Goal: Download file/media

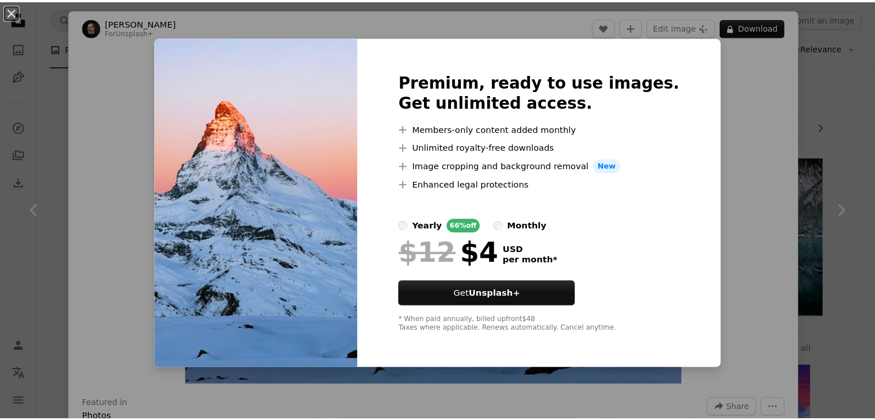
scroll to position [5926, 0]
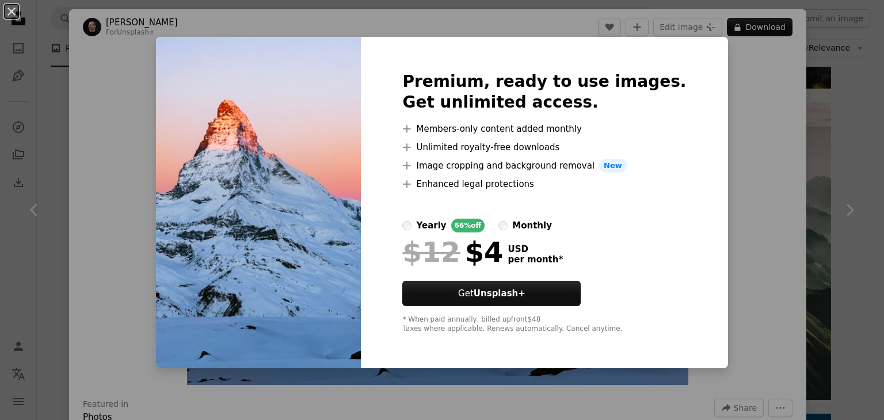
click at [255, 119] on img at bounding box center [258, 202] width 205 height 331
click at [12, 9] on button "An X shape" at bounding box center [12, 12] width 14 height 14
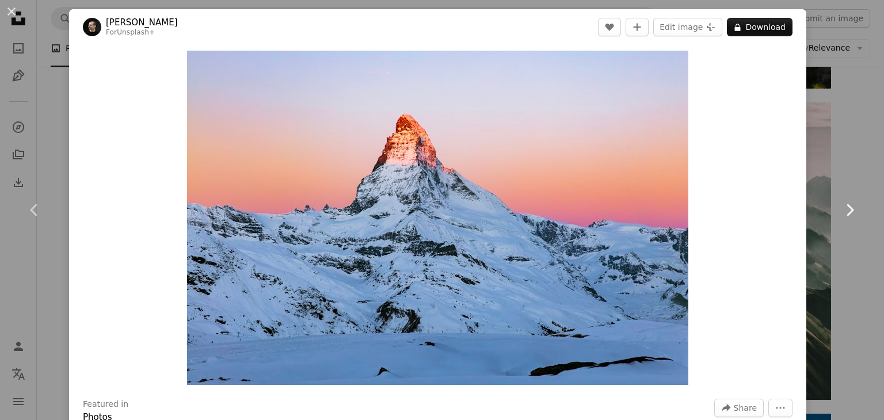
click at [847, 165] on link "Chevron right" at bounding box center [849, 210] width 69 height 110
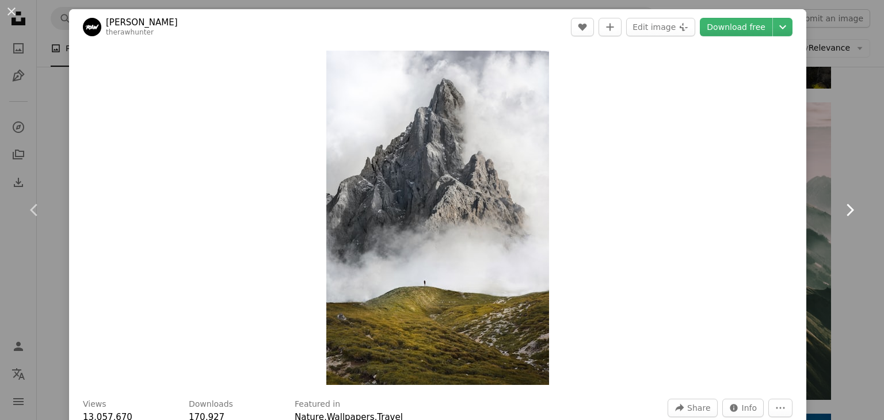
click at [840, 165] on link "Chevron right" at bounding box center [849, 210] width 69 height 110
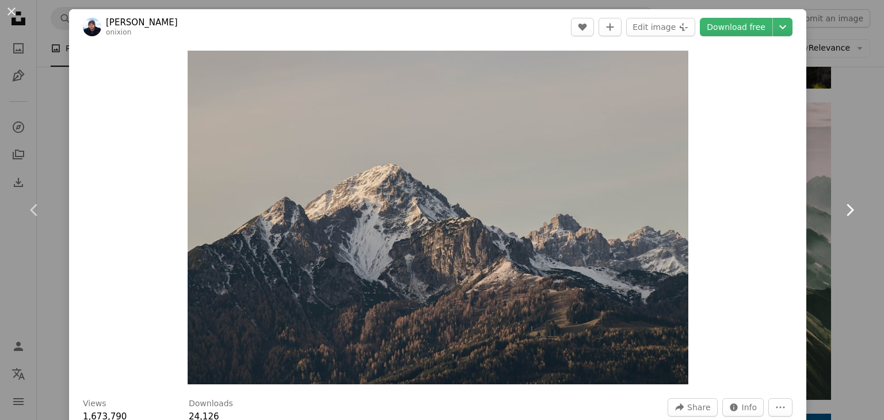
click at [839, 159] on link "Chevron right" at bounding box center [849, 210] width 69 height 110
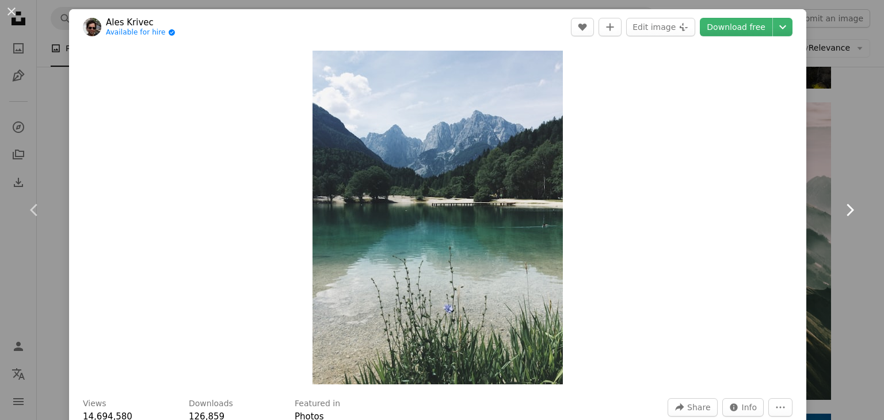
click at [839, 159] on link "Chevron right" at bounding box center [849, 210] width 69 height 110
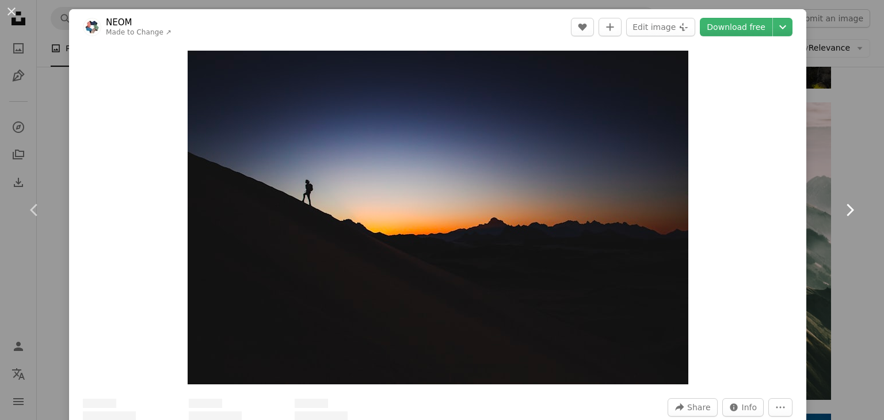
click at [839, 159] on link "Chevron right" at bounding box center [849, 210] width 69 height 110
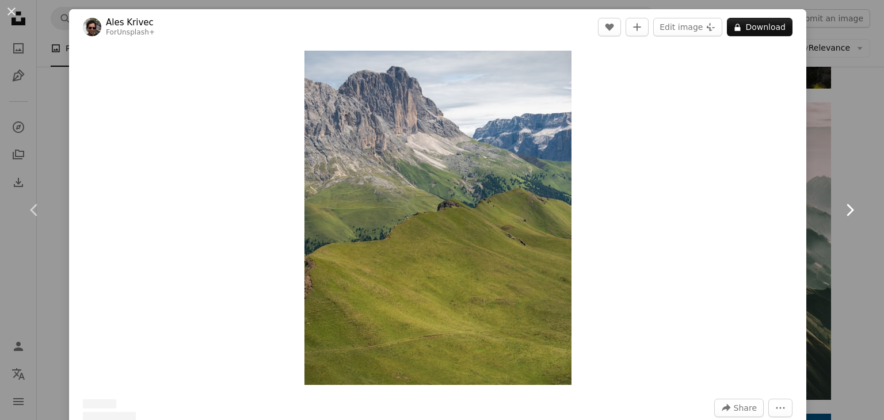
click at [839, 159] on link "Chevron right" at bounding box center [849, 210] width 69 height 110
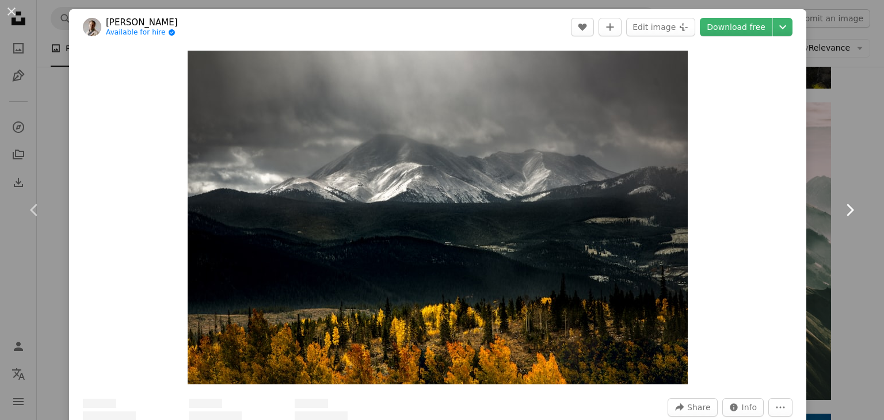
click at [839, 159] on link "Chevron right" at bounding box center [849, 210] width 69 height 110
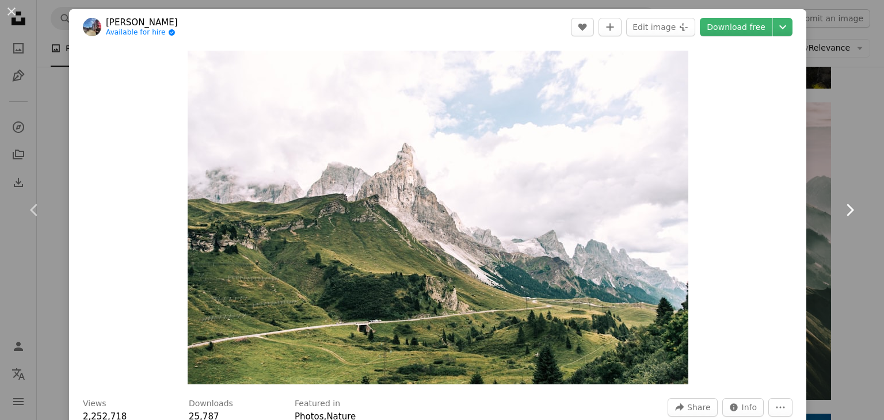
click at [839, 159] on link "Chevron right" at bounding box center [849, 210] width 69 height 110
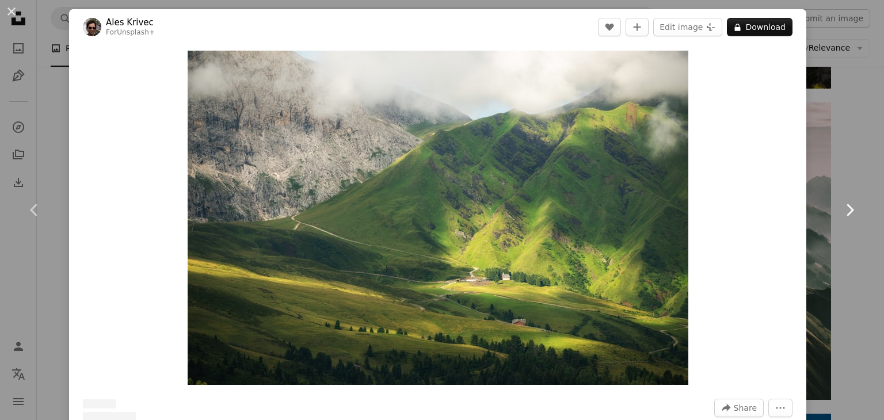
click at [839, 159] on link "Chevron right" at bounding box center [849, 210] width 69 height 110
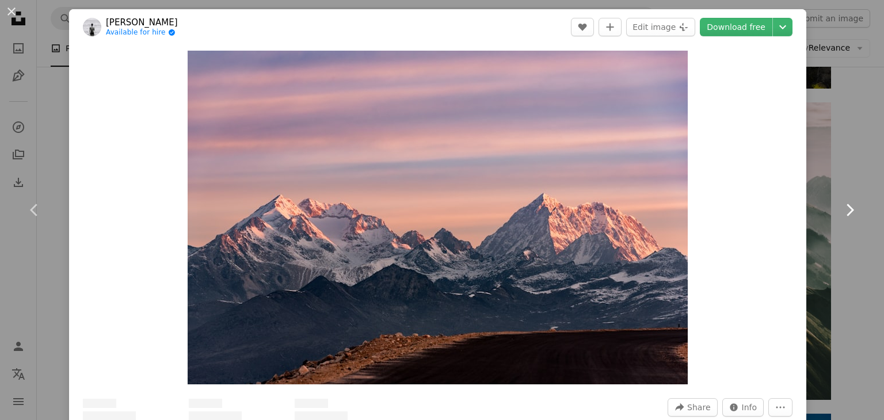
click at [839, 159] on link "Chevron right" at bounding box center [849, 210] width 69 height 110
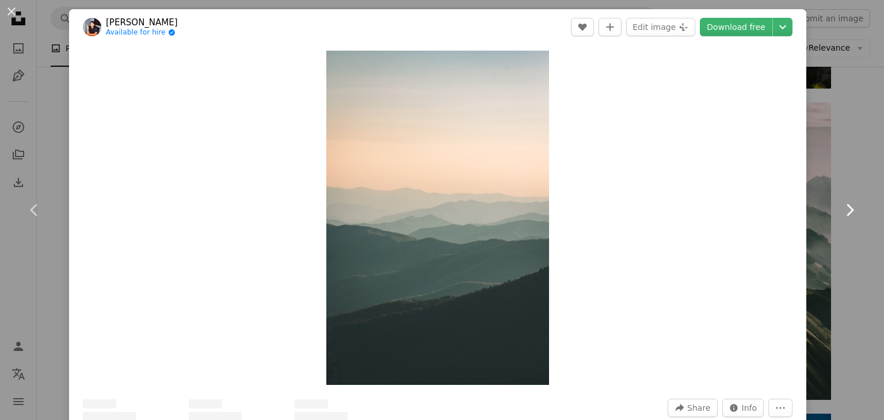
click at [839, 159] on link "Chevron right" at bounding box center [849, 210] width 69 height 110
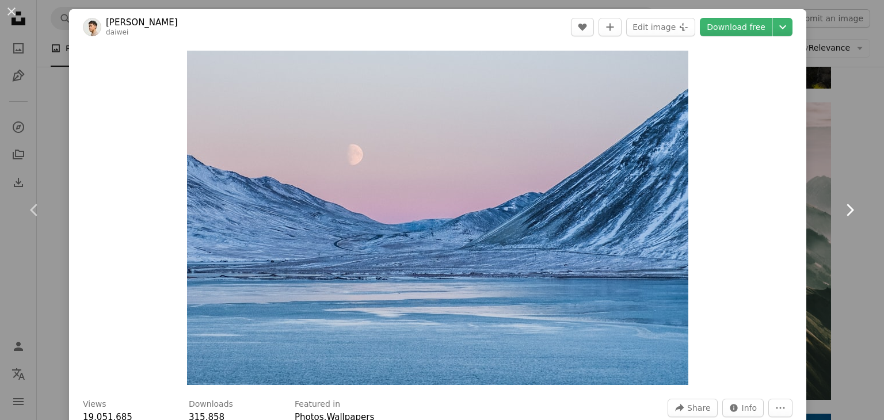
click at [839, 159] on link "Chevron right" at bounding box center [849, 210] width 69 height 110
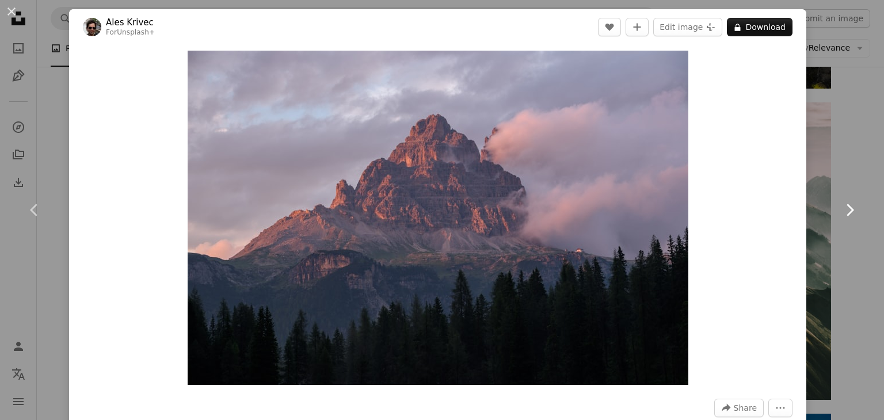
click at [839, 159] on link "Chevron right" at bounding box center [849, 210] width 69 height 110
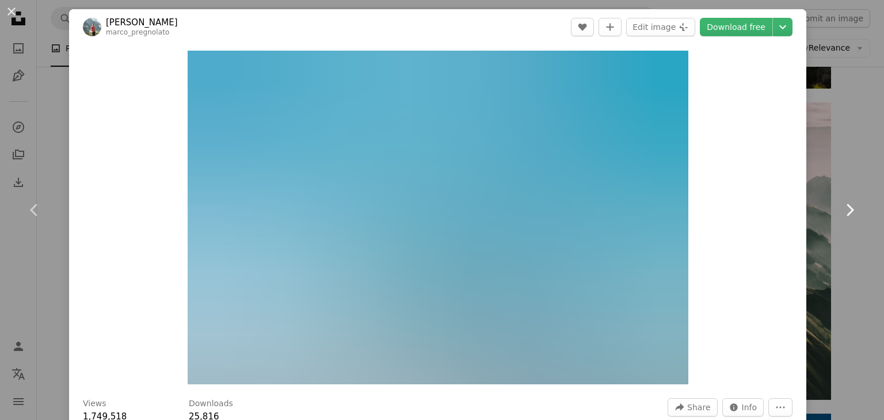
click at [839, 159] on link "Chevron right" at bounding box center [849, 210] width 69 height 110
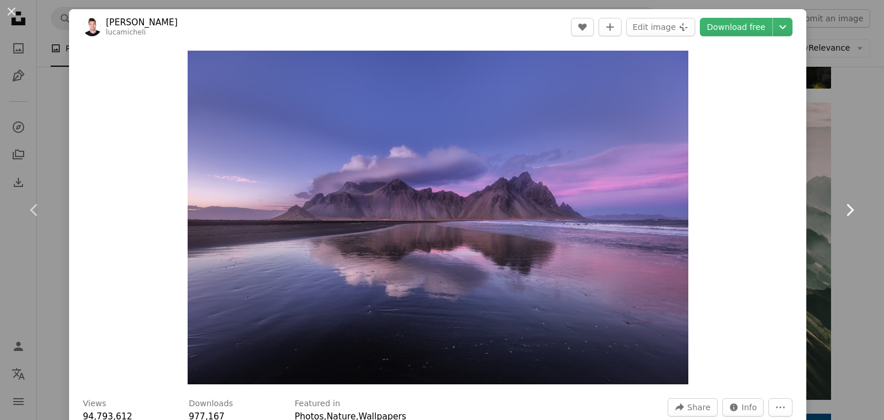
click at [839, 159] on link "Chevron right" at bounding box center [849, 210] width 69 height 110
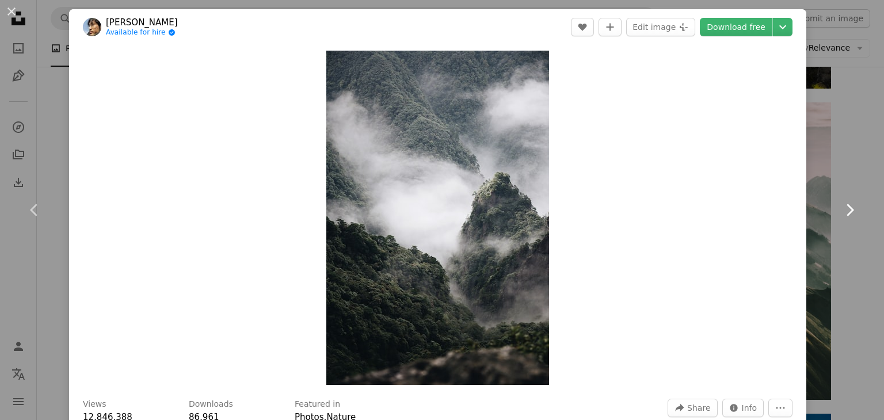
click at [839, 159] on link "Chevron right" at bounding box center [849, 210] width 69 height 110
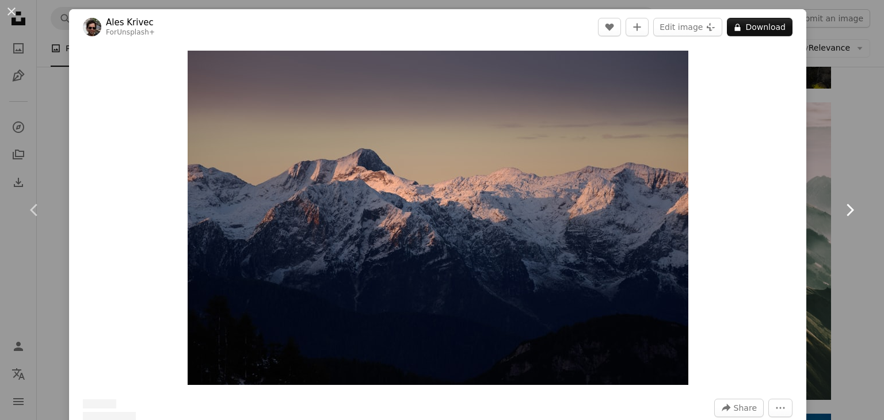
click at [839, 159] on link "Chevron right" at bounding box center [849, 210] width 69 height 110
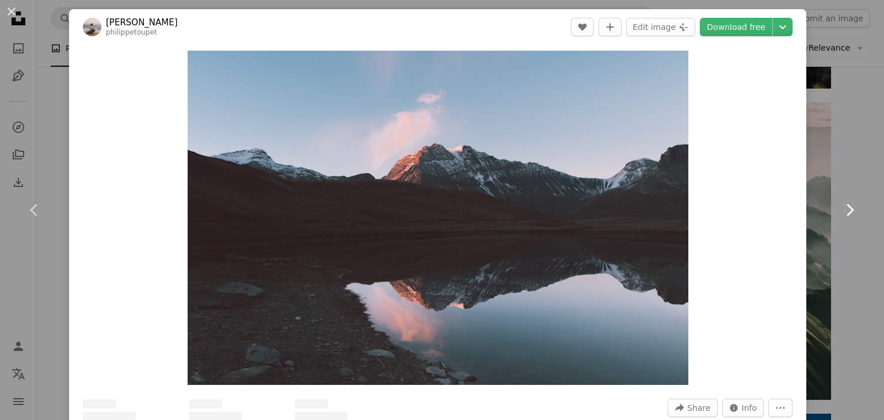
click at [839, 159] on link "Chevron right" at bounding box center [849, 210] width 69 height 110
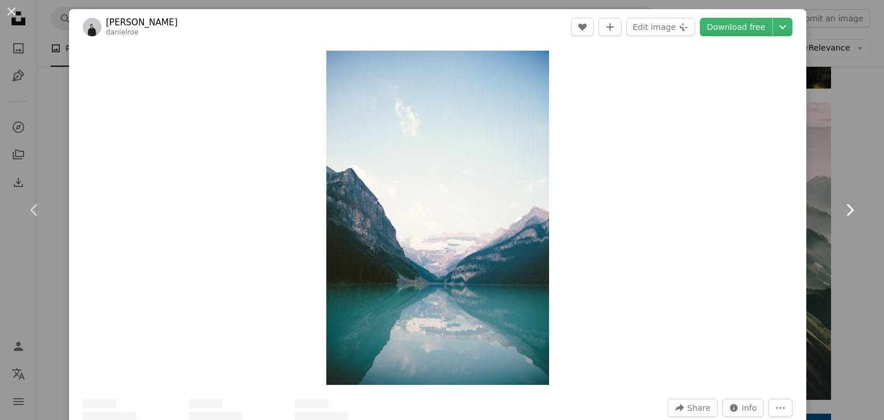
click at [839, 159] on link "Chevron right" at bounding box center [849, 210] width 69 height 110
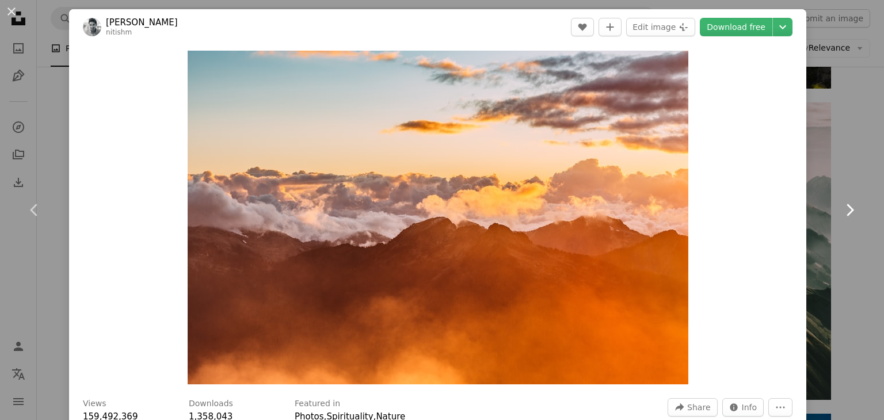
click at [839, 159] on link "Chevron right" at bounding box center [849, 210] width 69 height 110
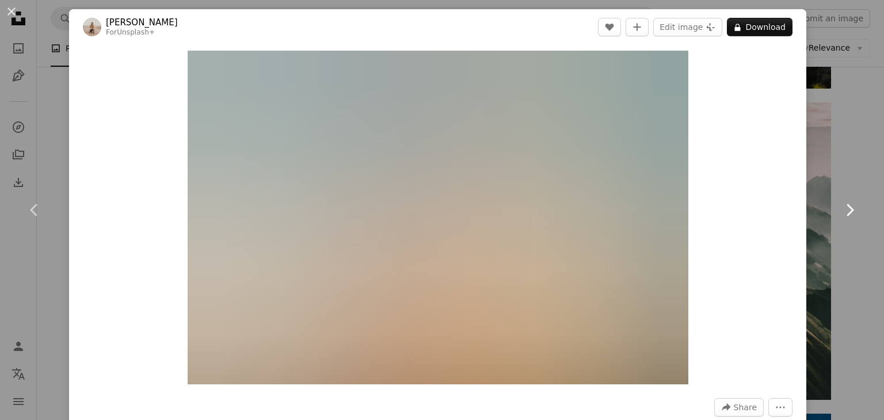
click at [839, 159] on link "Chevron right" at bounding box center [849, 210] width 69 height 110
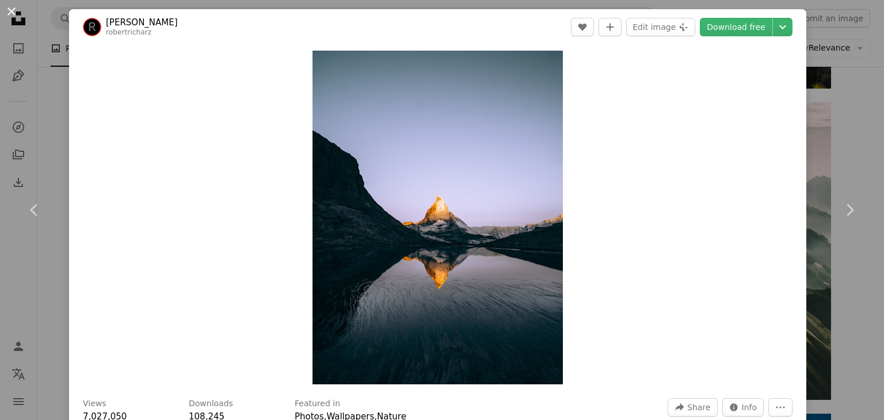
click at [12, 12] on button "An X shape" at bounding box center [12, 12] width 14 height 14
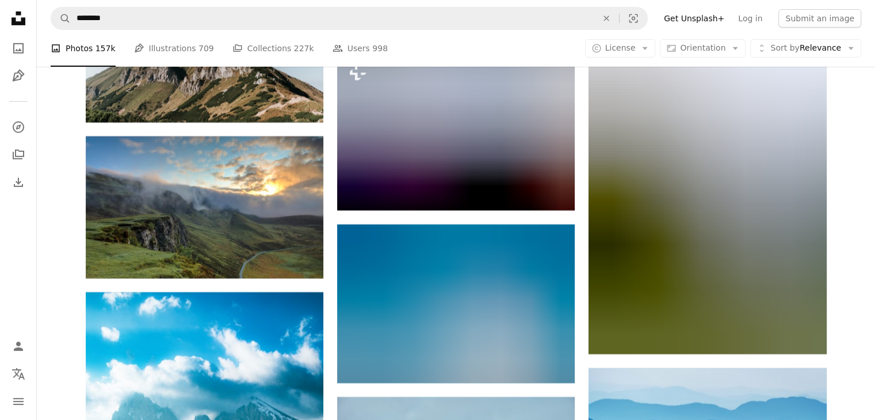
scroll to position [16972, 0]
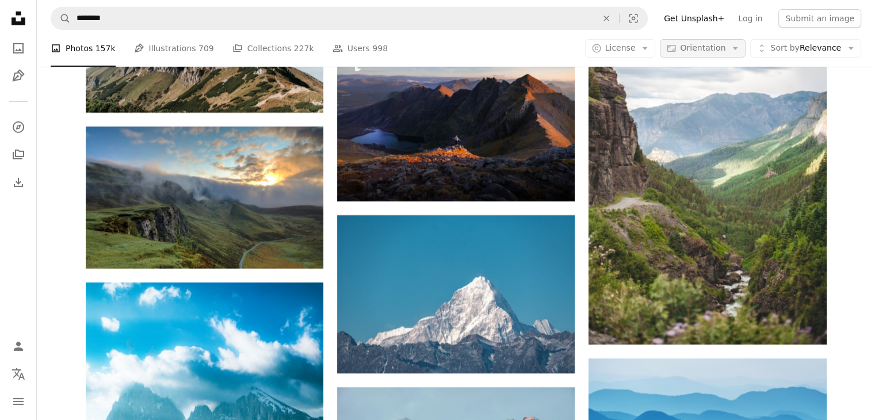
click at [738, 47] on icon "button" at bounding box center [735, 48] width 5 height 3
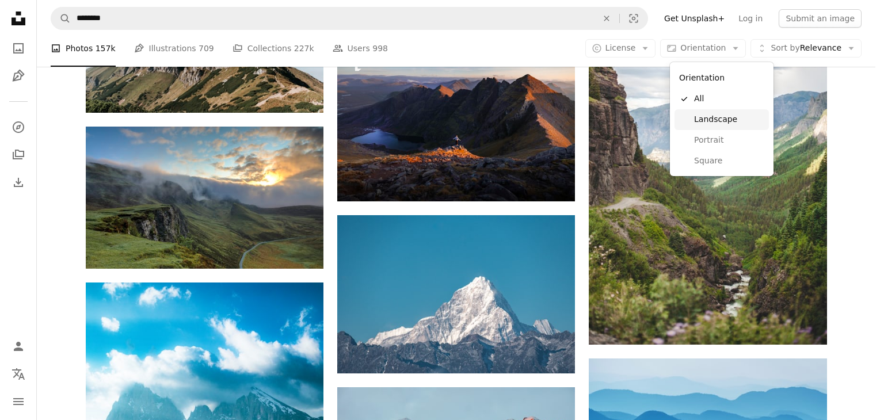
click at [707, 120] on span "Landscape" at bounding box center [729, 120] width 70 height 12
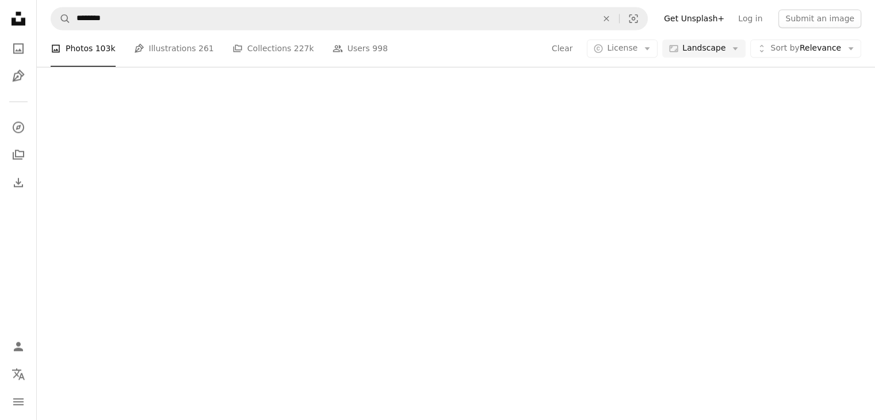
scroll to position [173, 0]
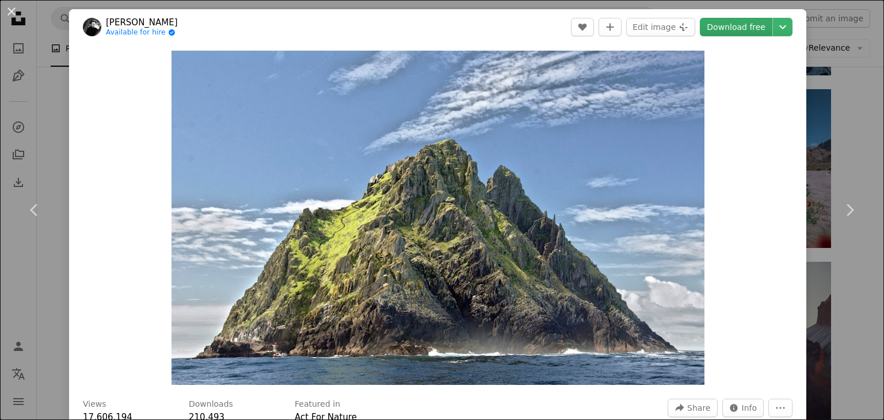
click at [729, 25] on link "Download free" at bounding box center [736, 27] width 72 height 18
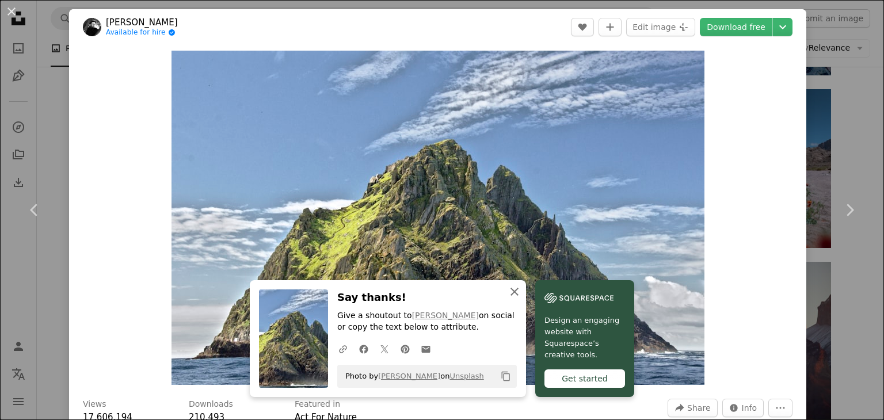
click at [511, 291] on icon "button" at bounding box center [514, 292] width 8 height 8
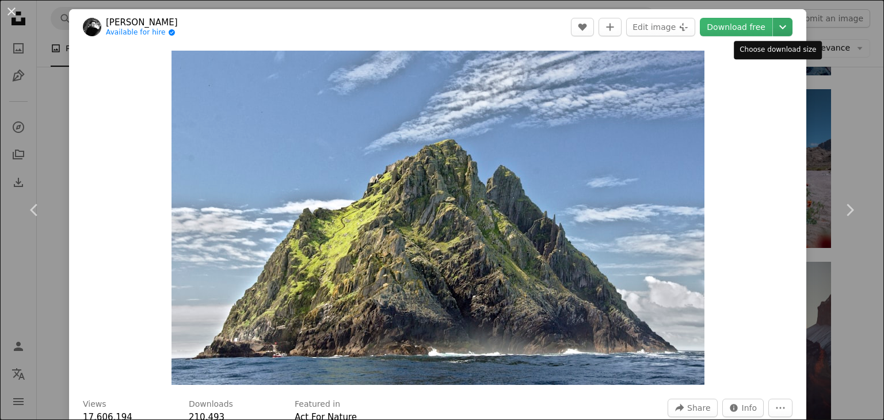
click at [775, 20] on icon "Chevron down" at bounding box center [782, 27] width 18 height 14
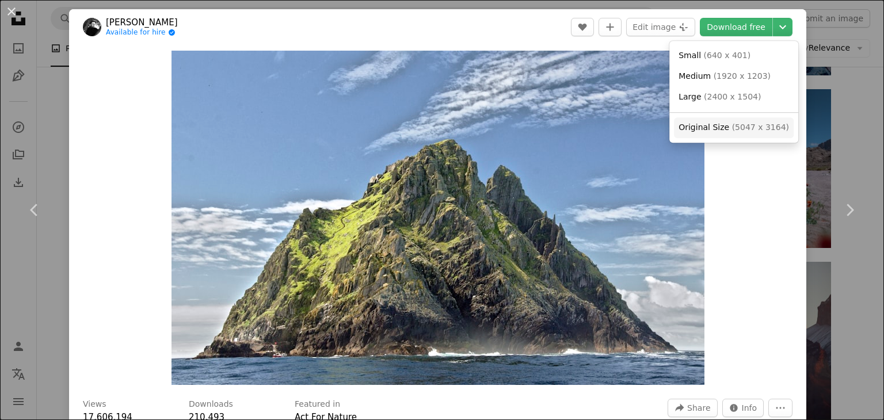
click at [732, 128] on span "( 5047 x 3164 )" at bounding box center [760, 127] width 57 height 9
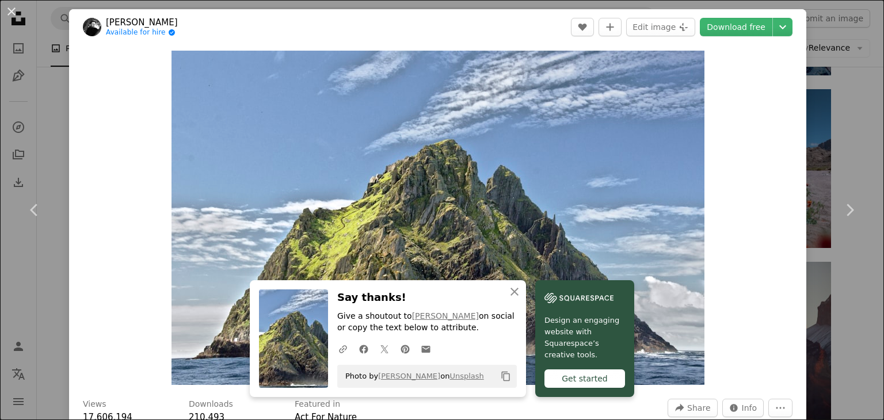
click at [9, 11] on button "An X shape" at bounding box center [12, 12] width 14 height 14
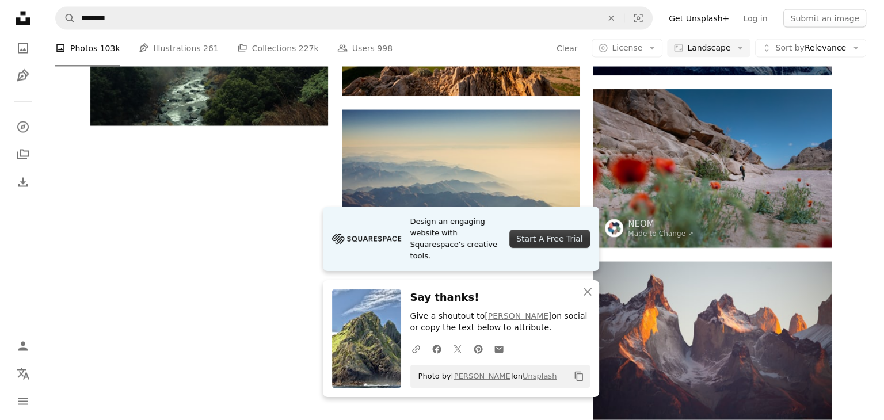
scroll to position [460, 0]
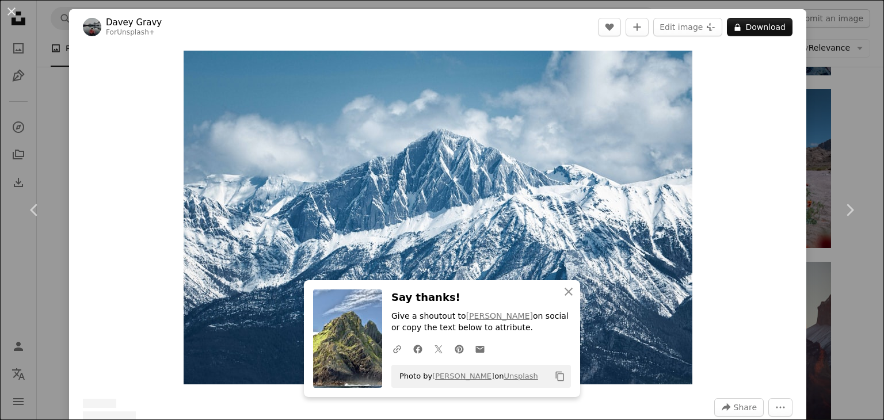
click at [459, 163] on img "Zoom in on this image" at bounding box center [438, 218] width 509 height 334
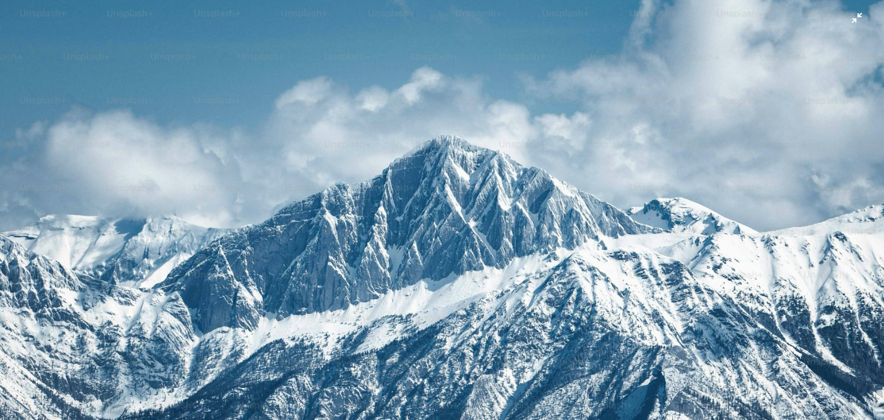
scroll to position [75, 0]
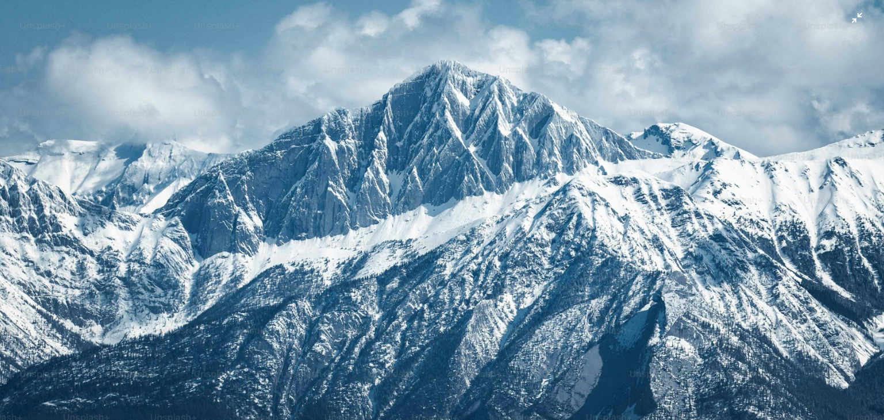
click at [436, 175] on img "Zoom out on this image" at bounding box center [441, 215] width 885 height 580
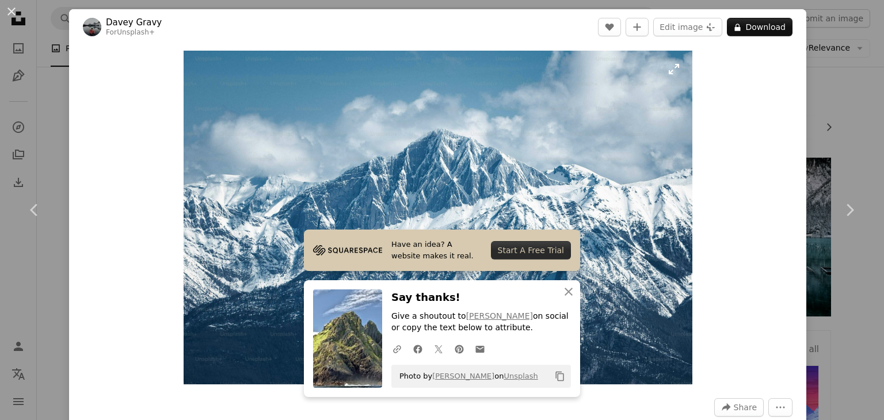
click at [436, 175] on img "Zoom in on this image" at bounding box center [438, 218] width 509 height 334
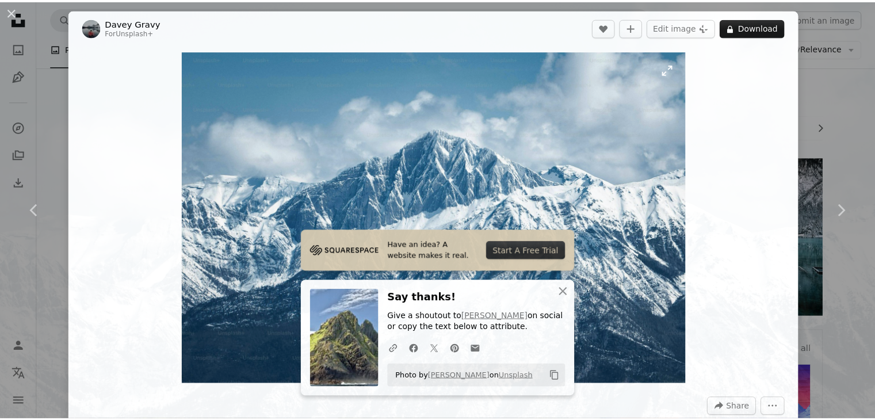
scroll to position [74, 0]
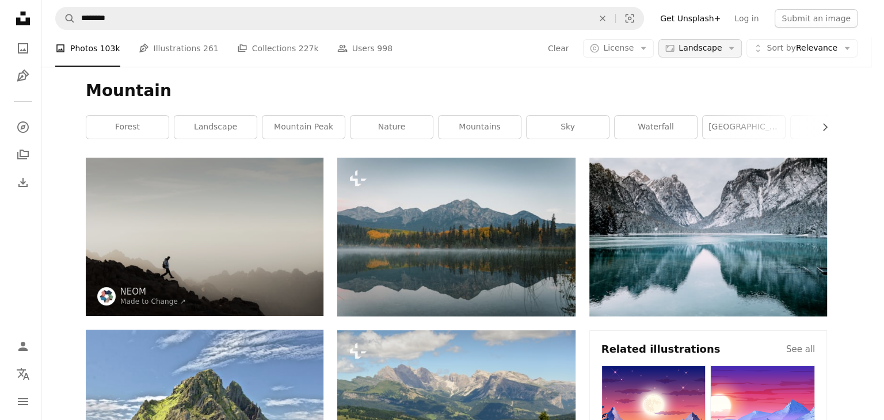
scroll to position [3279, 0]
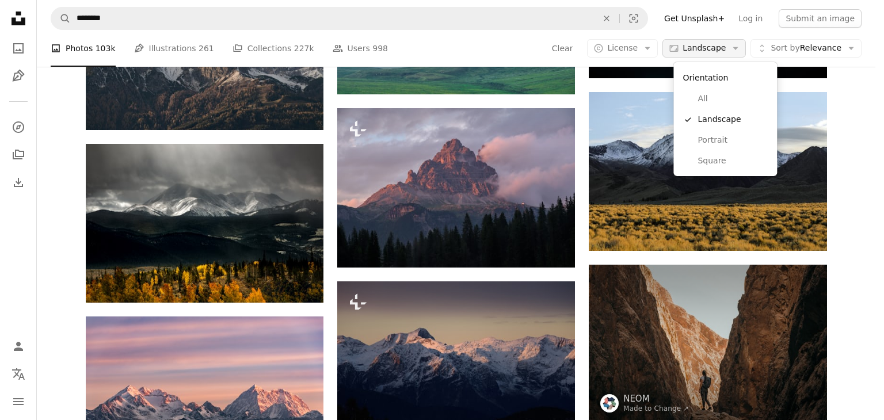
click at [725, 47] on span "Landscape" at bounding box center [703, 49] width 43 height 12
click at [722, 138] on span "Portrait" at bounding box center [732, 141] width 70 height 12
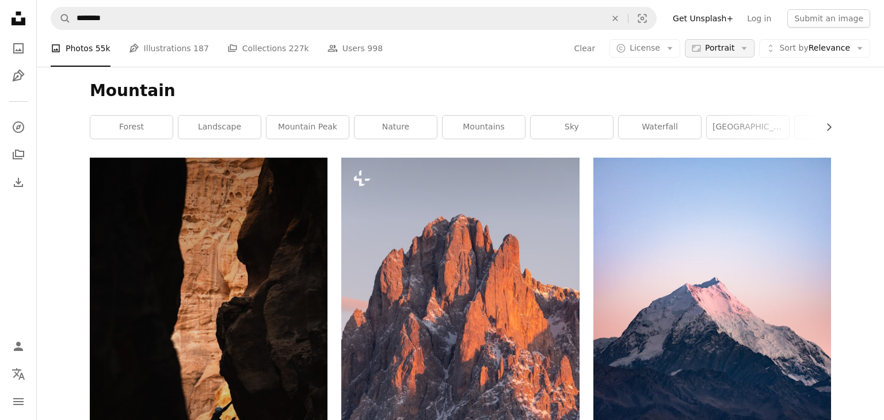
click at [739, 47] on icon "Arrow down" at bounding box center [744, 48] width 10 height 10
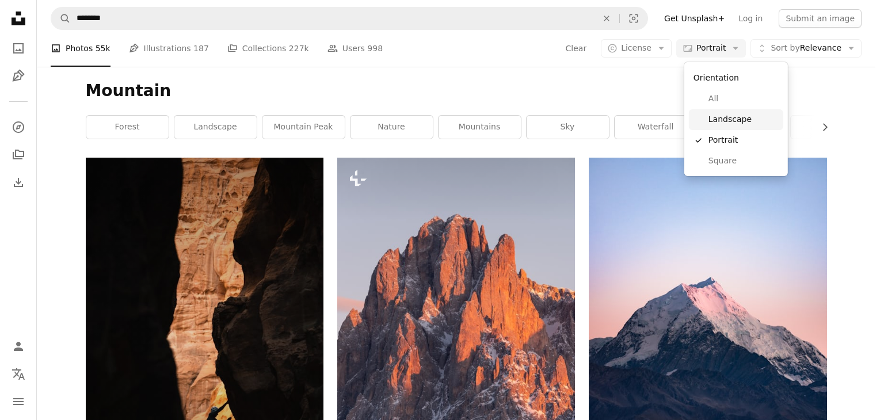
click at [730, 123] on span "Landscape" at bounding box center [743, 120] width 70 height 12
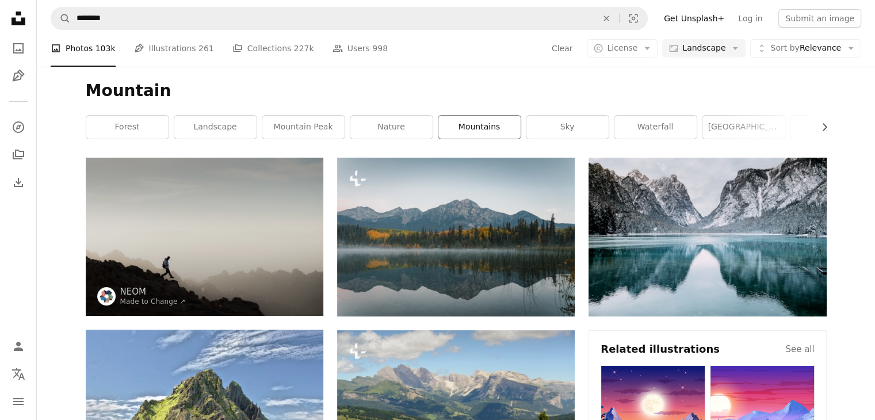
click at [495, 124] on link "mountains" at bounding box center [479, 127] width 82 height 23
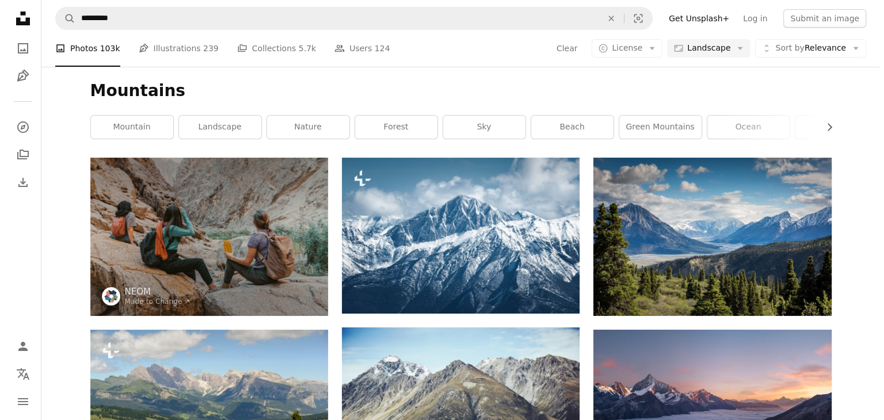
scroll to position [2129, 0]
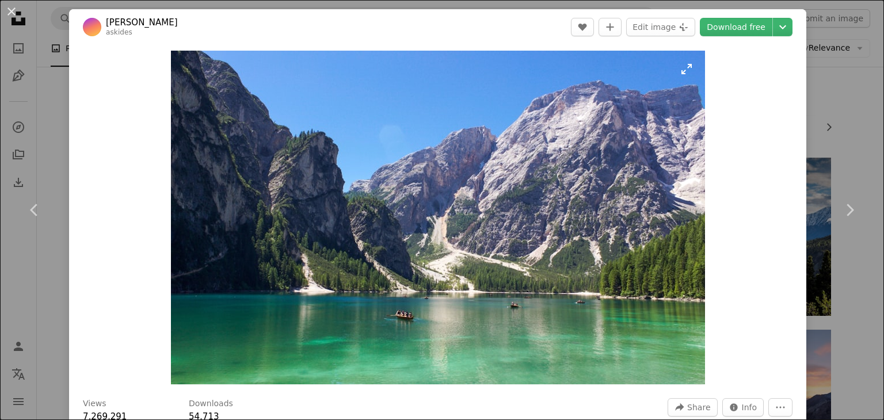
click at [520, 173] on img "Zoom in on this image" at bounding box center [438, 218] width 534 height 334
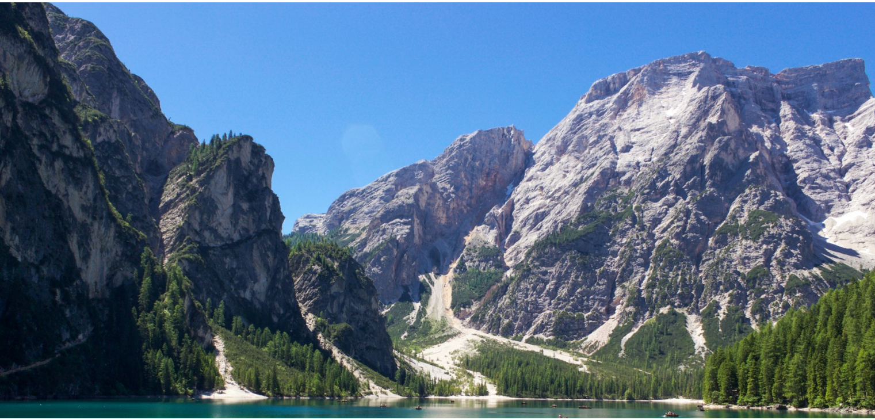
scroll to position [61, 0]
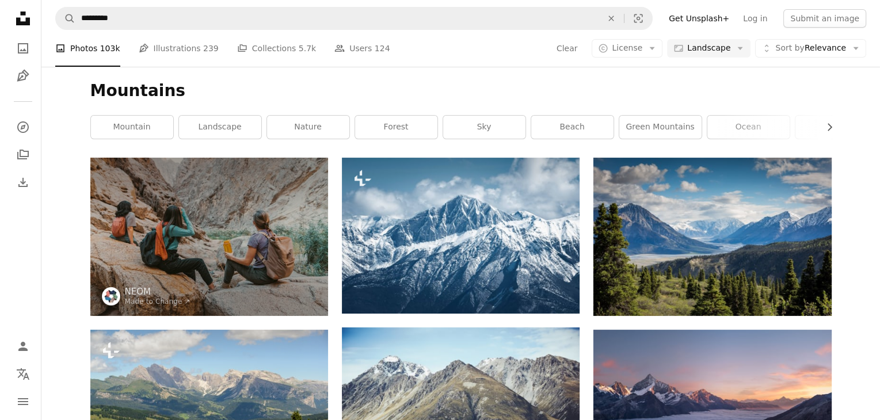
scroll to position [2762, 0]
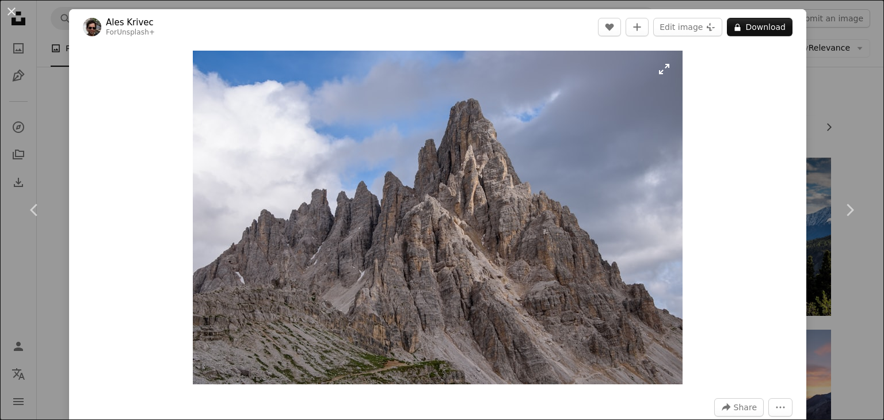
click at [608, 189] on img "Zoom in on this image" at bounding box center [438, 218] width 490 height 334
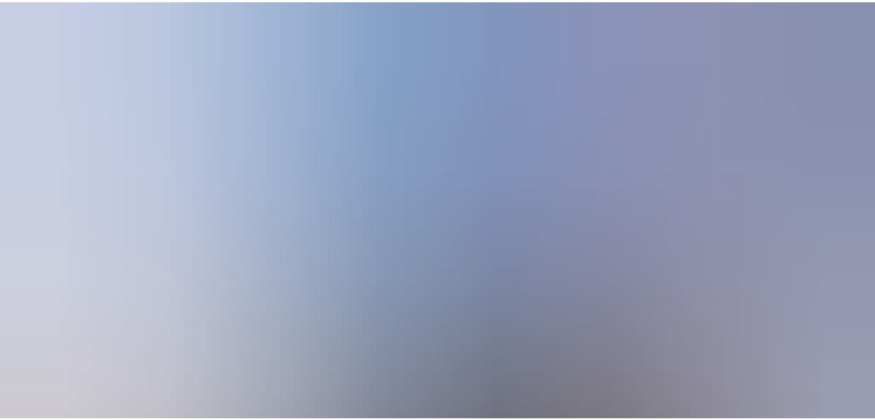
scroll to position [85, 0]
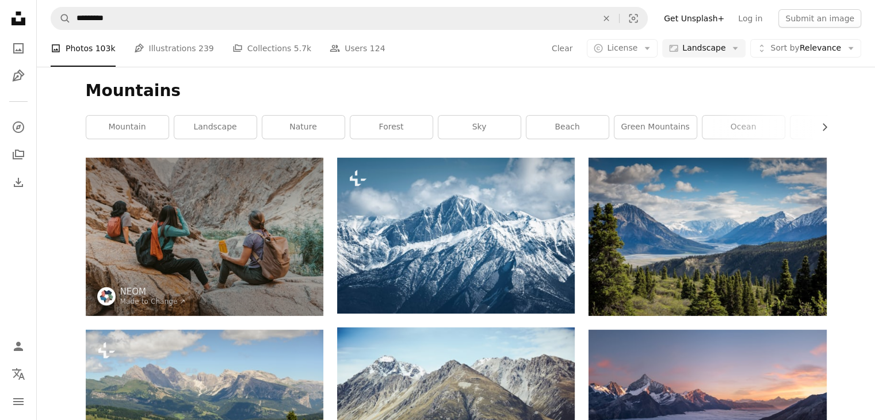
scroll to position [4315, 0]
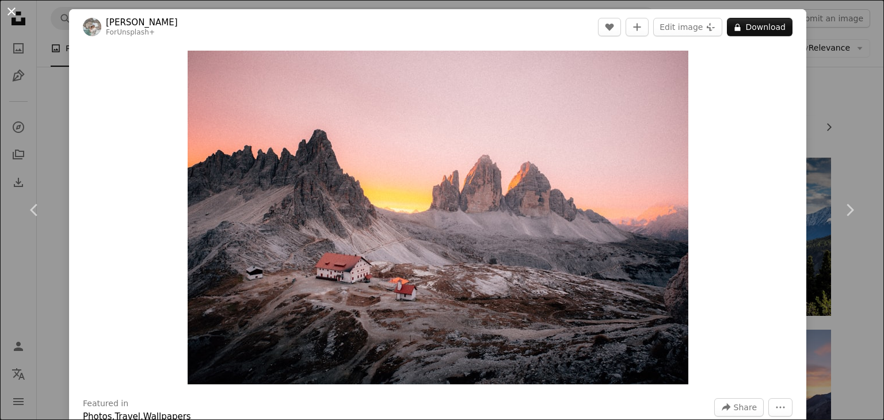
click at [12, 9] on button "An X shape" at bounding box center [12, 12] width 14 height 14
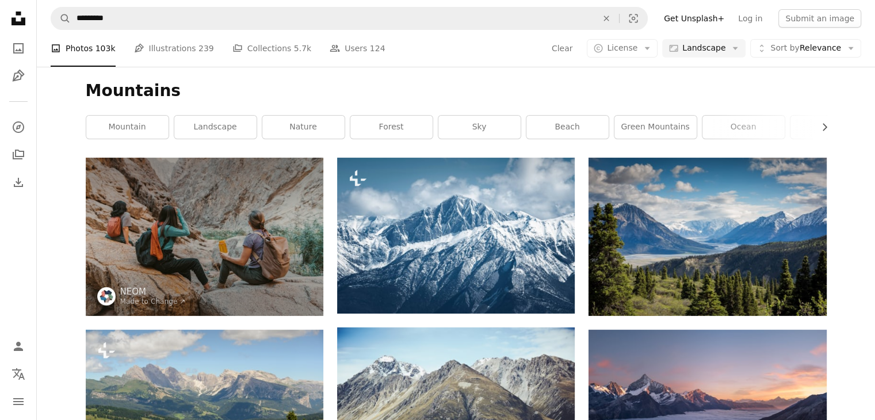
scroll to position [6271, 0]
